Goal: Use online tool/utility: Utilize a website feature to perform a specific function

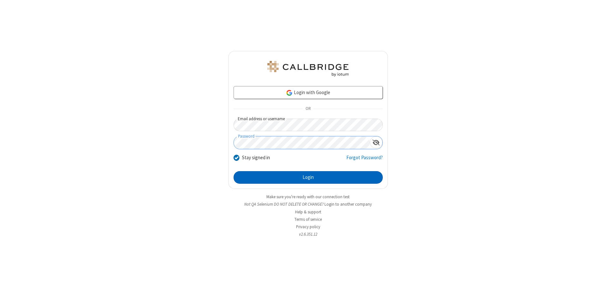
click at [308, 177] on button "Login" at bounding box center [307, 177] width 149 height 13
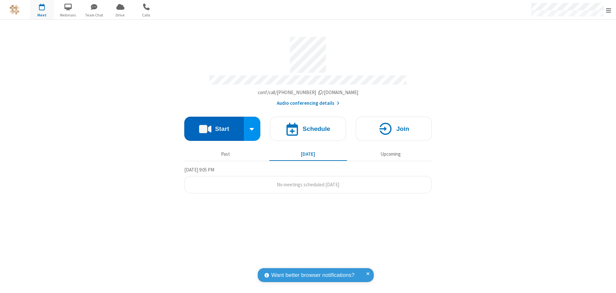
click at [214, 126] on button "Start" at bounding box center [214, 129] width 60 height 24
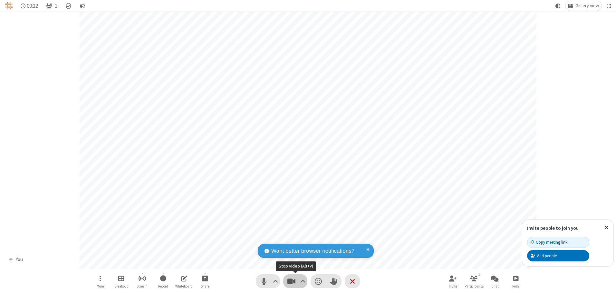
click at [291, 281] on span "Stop video (Alt+V)" at bounding box center [291, 280] width 10 height 9
click at [291, 281] on span "Start video (Alt+V)" at bounding box center [291, 280] width 10 height 9
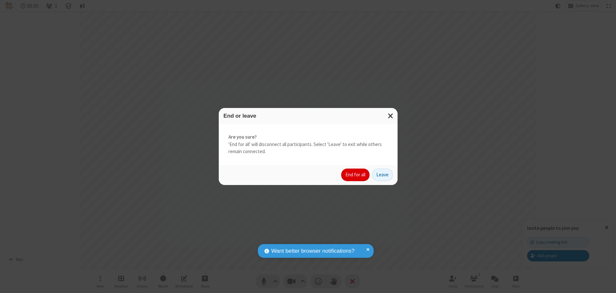
click at [355, 174] on button "End for all" at bounding box center [355, 174] width 28 height 13
